Goal: Find specific page/section: Find specific page/section

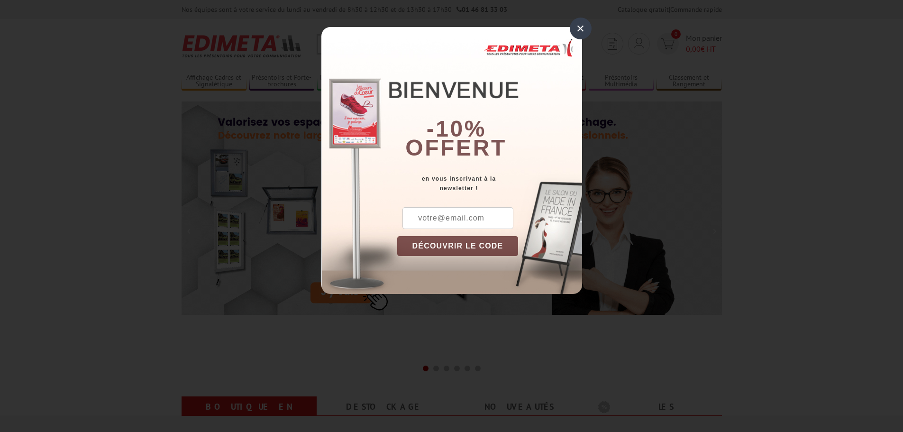
click at [579, 33] on div "×" at bounding box center [581, 29] width 22 height 22
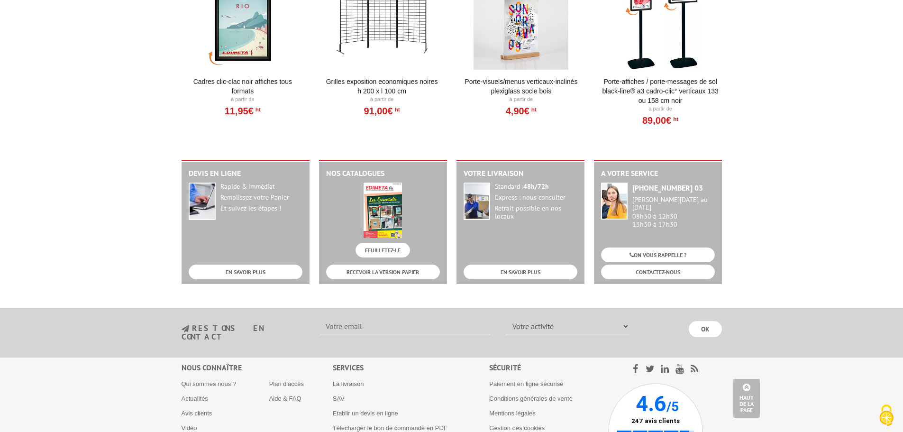
click at [538, 82] on link "Porte-Visuels/Menus verticaux-inclinés plexiglass socle bois" at bounding box center [521, 86] width 117 height 19
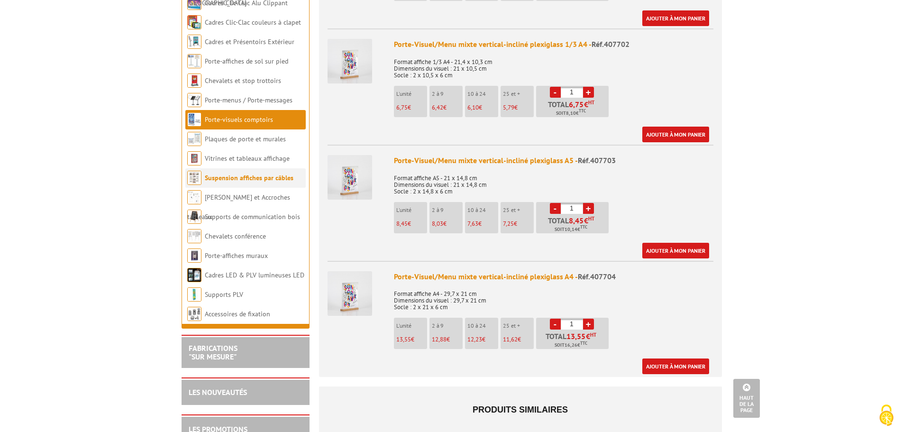
scroll to position [427, 0]
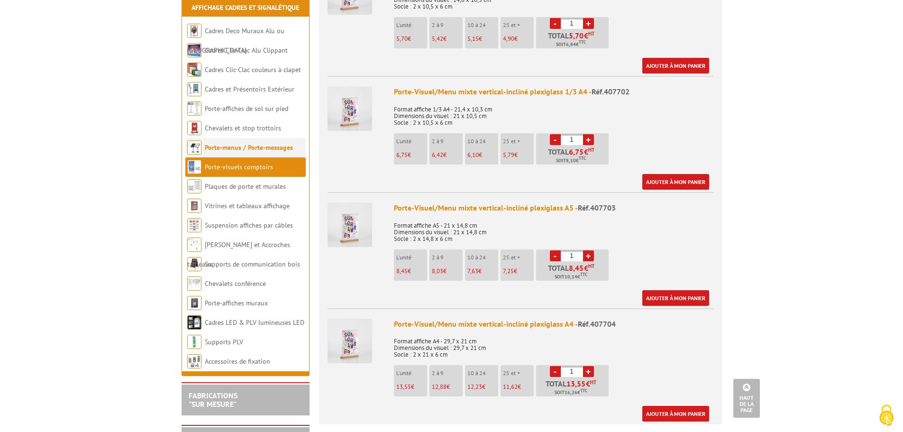
click at [218, 143] on link "Porte-menus / Porte-messages" at bounding box center [249, 147] width 88 height 9
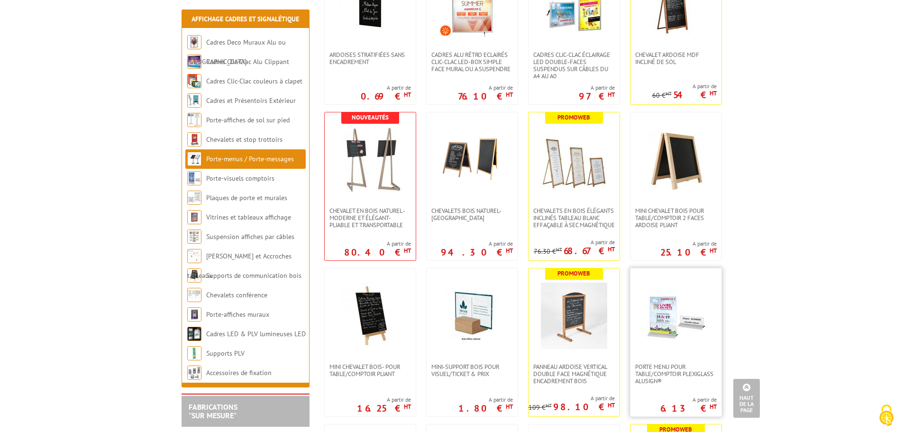
scroll to position [237, 0]
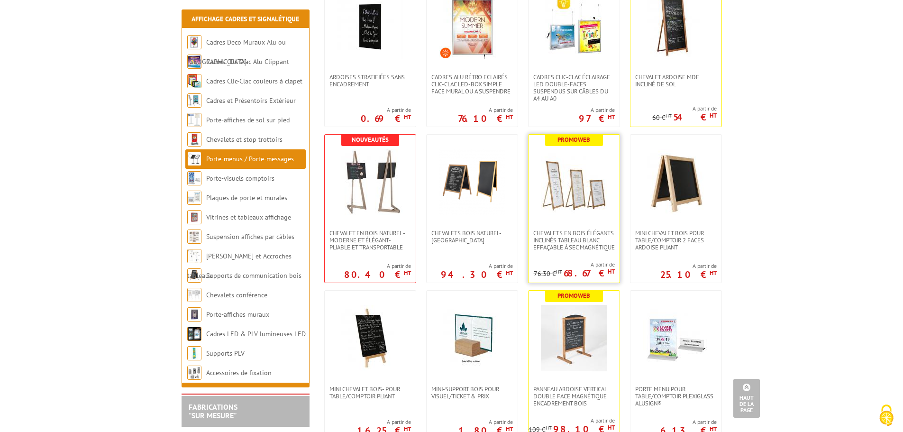
click at [563, 191] on img at bounding box center [574, 182] width 66 height 66
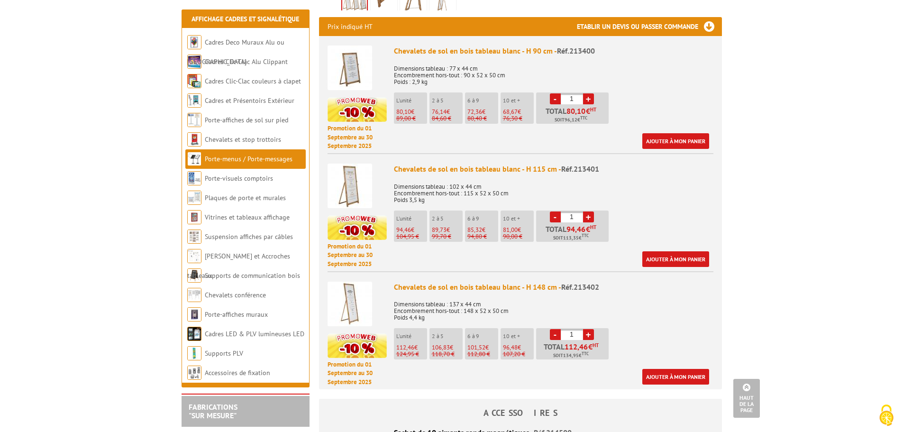
scroll to position [379, 0]
